Goal: Ask a question

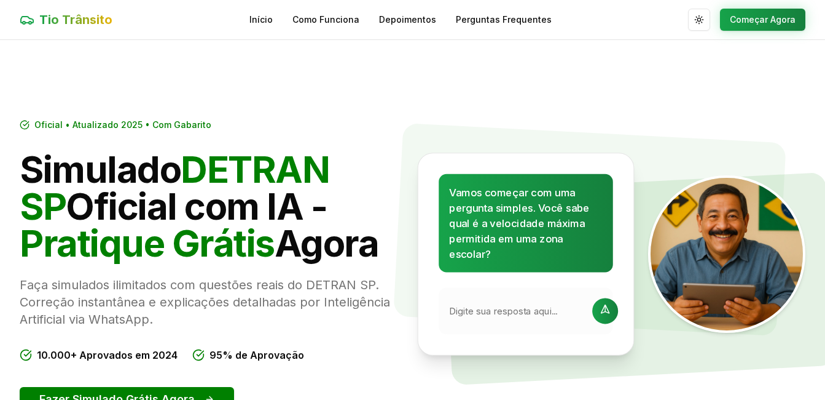
click at [481, 312] on input "text" at bounding box center [517, 310] width 136 height 13
type input "30"
click at [598, 313] on icon at bounding box center [605, 311] width 15 height 15
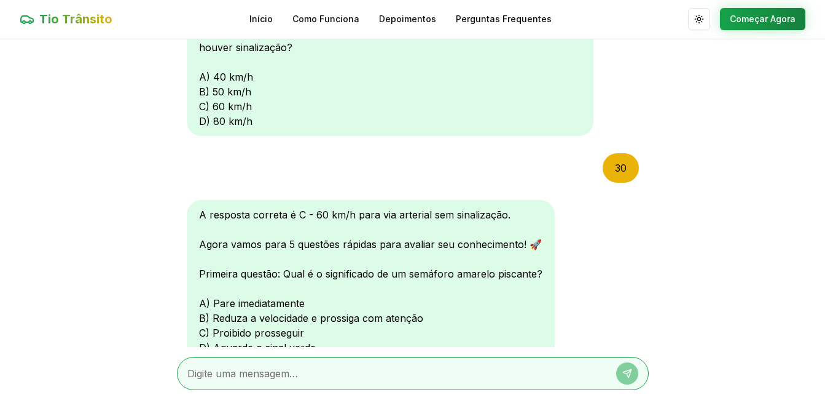
scroll to position [167, 0]
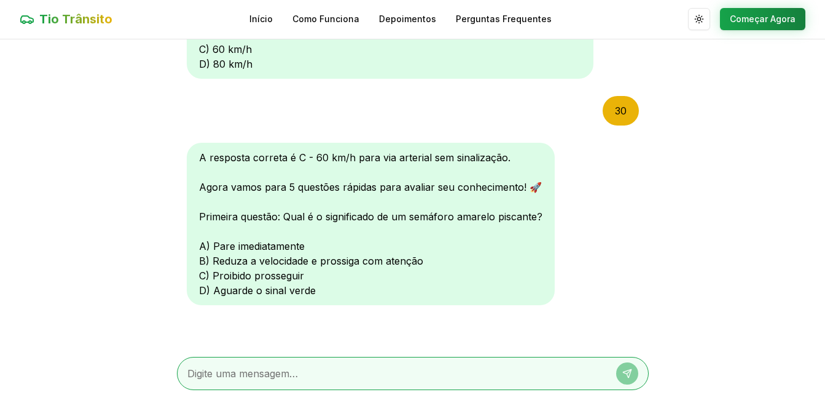
click at [282, 376] on textarea at bounding box center [395, 373] width 417 height 15
type textarea "b"
type textarea "B"
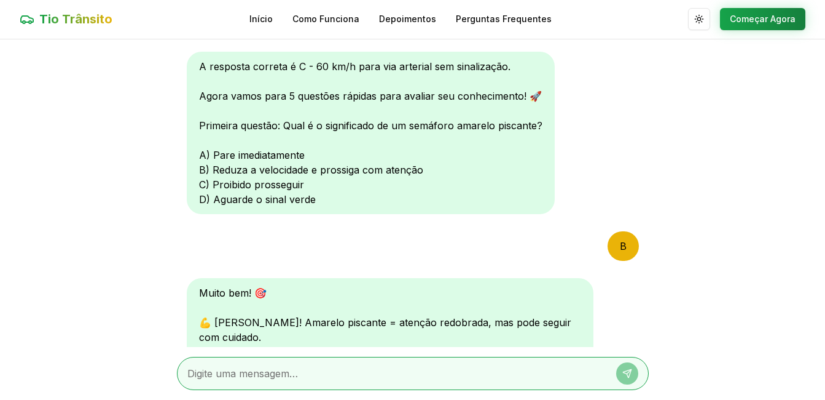
scroll to position [487, 0]
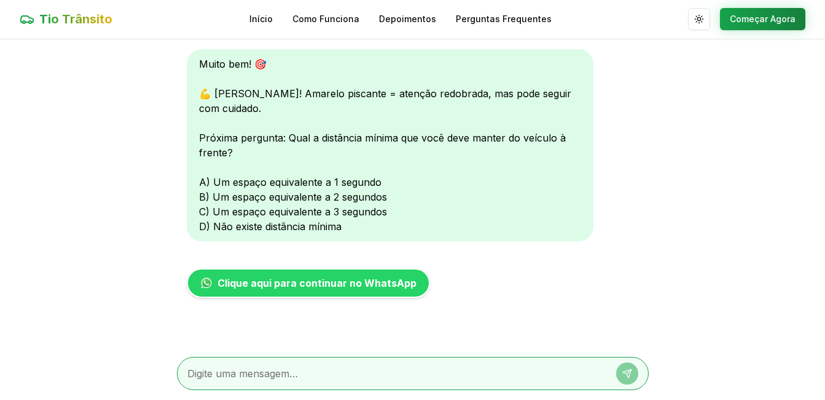
type textarea "C"
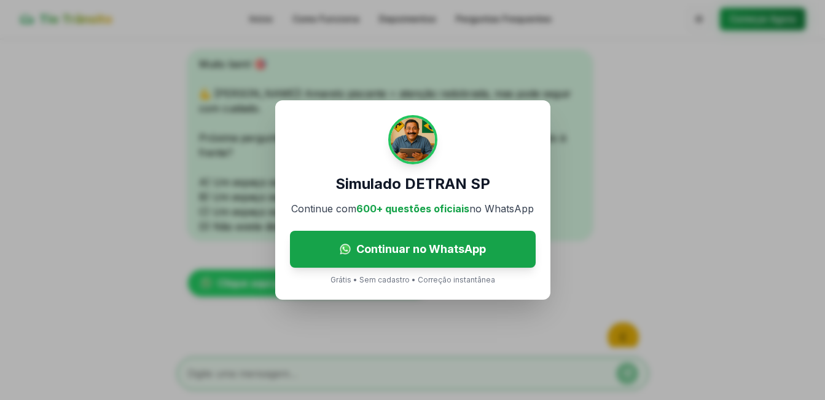
scroll to position [742, 0]
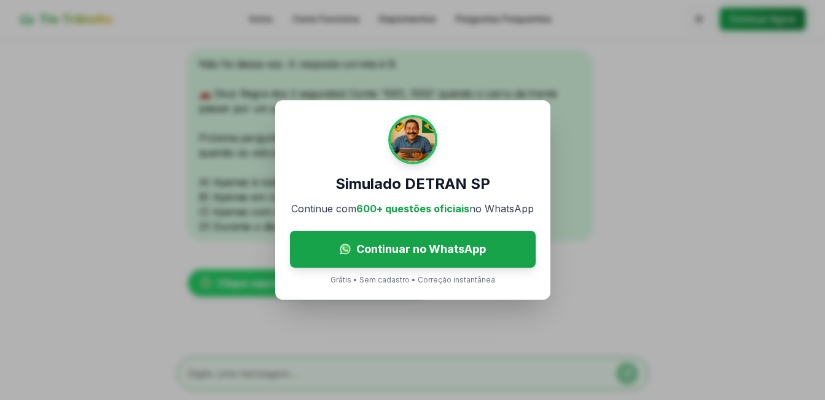
click at [607, 130] on div "Simulado DETRAN SP Continue com 600+ questões oficiais no WhatsApp Continuar no…" at bounding box center [412, 200] width 825 height 400
